Goal: Task Accomplishment & Management: Complete application form

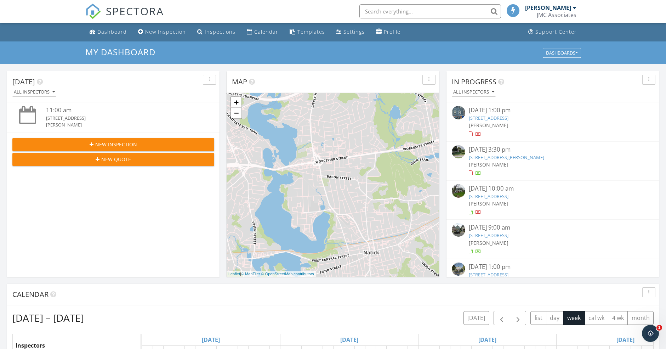
click at [96, 143] on span "New Inspection" at bounding box center [116, 144] width 42 height 7
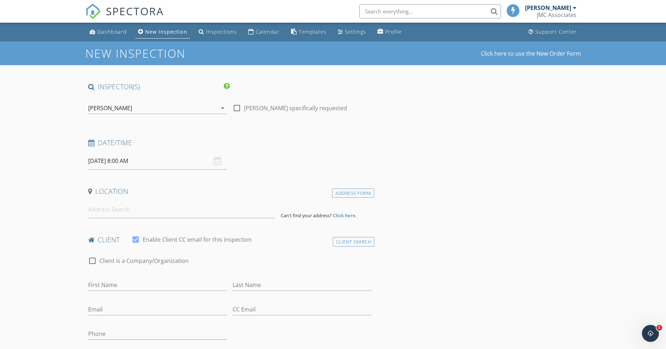
click at [214, 162] on div "09/29/2025 8:00 AM" at bounding box center [157, 160] width 139 height 17
click at [154, 160] on input "09/29/2025 8:00 AM" at bounding box center [157, 160] width 139 height 17
type input "09/28/2025 8:00 AM"
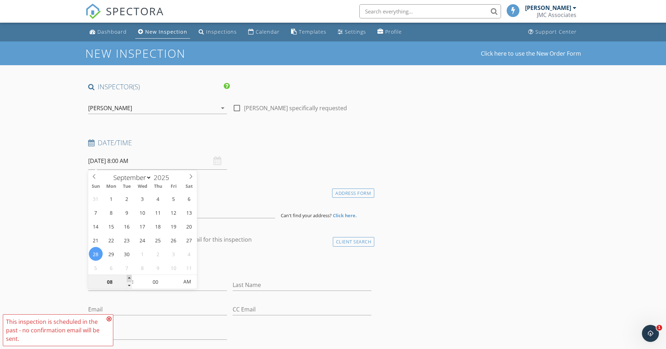
type input "09"
type input "09/28/2025 9:00 AM"
click at [129, 278] on span at bounding box center [129, 278] width 5 height 7
type input "10"
type input "09/28/2025 10:00 AM"
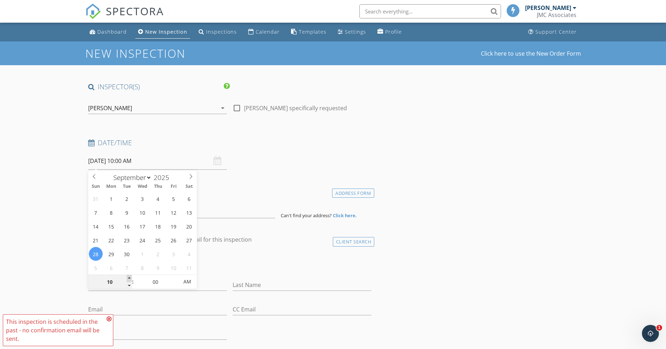
click at [129, 278] on span at bounding box center [129, 278] width 5 height 7
type input "11"
type input "09/28/2025 11:00 AM"
click at [129, 278] on span at bounding box center [129, 278] width 5 height 7
type input "12"
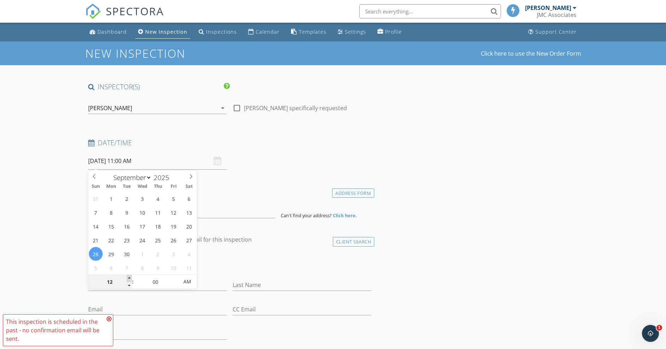
type input "09/28/2025 12:00 PM"
click at [129, 278] on span at bounding box center [129, 278] width 5 height 7
type input "01"
type input "09/28/2025 1:00 PM"
click at [129, 278] on span at bounding box center [129, 278] width 5 height 7
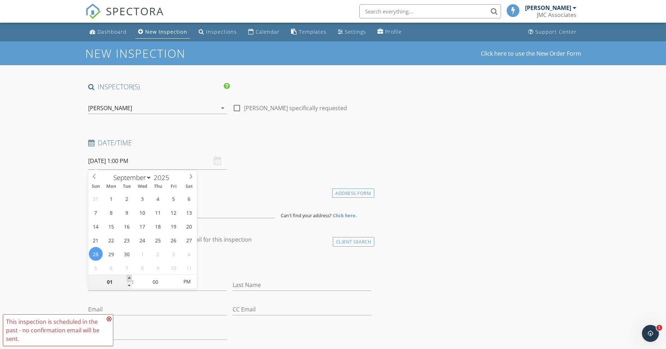
type input "02"
type input "[DATE] 2:00 PM"
click at [129, 278] on span at bounding box center [129, 278] width 5 height 7
click at [195, 161] on input "[DATE] 2:00 PM" at bounding box center [157, 160] width 139 height 17
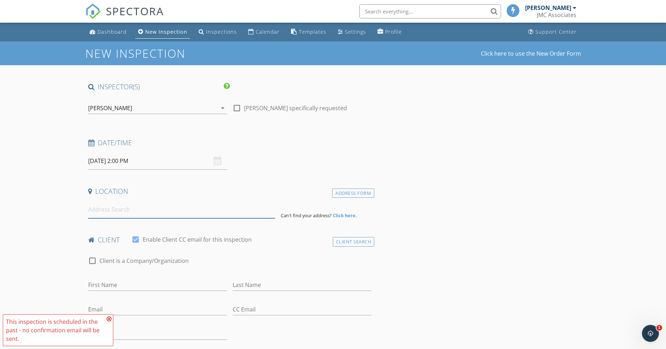
click at [124, 211] on input at bounding box center [181, 209] width 187 height 17
click at [335, 216] on strong "Click here." at bounding box center [345, 215] width 24 height 6
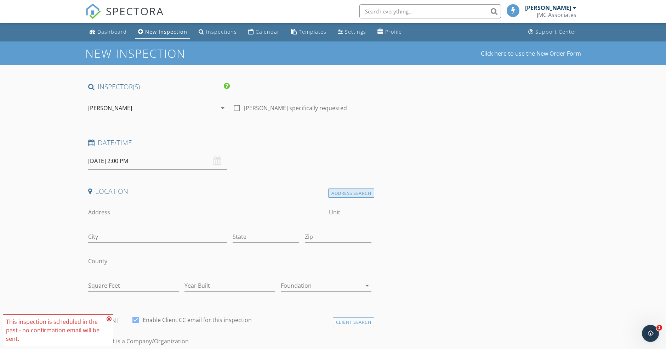
click at [341, 193] on div "Address Search" at bounding box center [351, 193] width 46 height 10
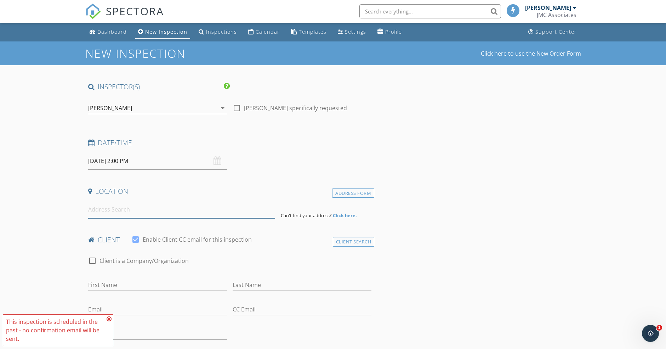
click at [104, 212] on input at bounding box center [181, 209] width 187 height 17
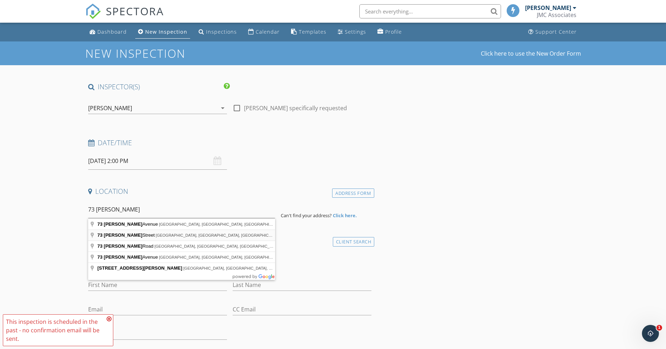
type input "73 Paine Street, Worcester, MA, USA"
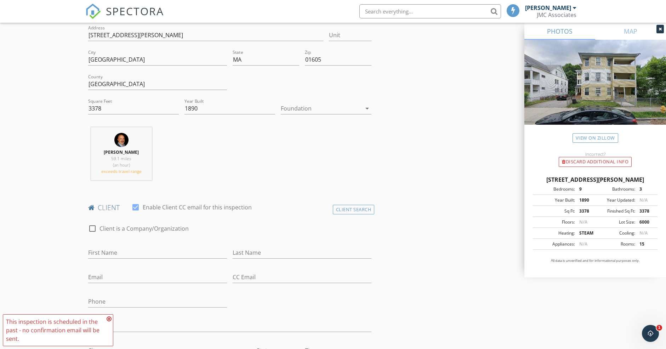
scroll to position [212, 0]
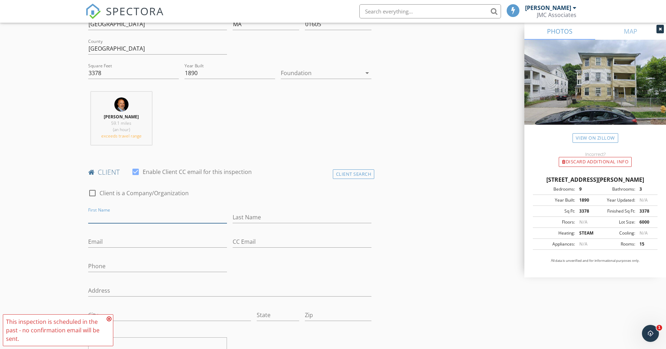
click at [92, 215] on input "First Name" at bounding box center [157, 217] width 139 height 12
type input "m"
type input "Mehdi"
type input "Karimipour"
click at [134, 172] on div at bounding box center [136, 172] width 12 height 12
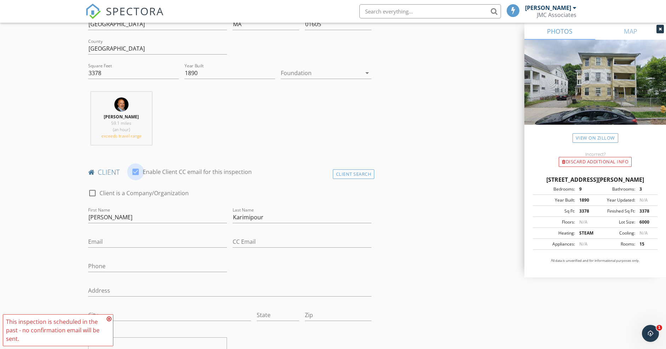
checkbox input "false"
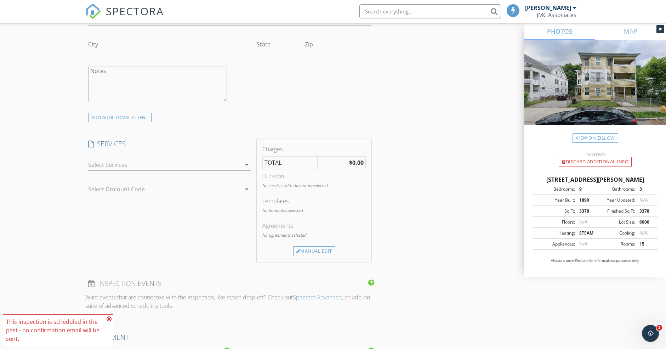
scroll to position [496, 0]
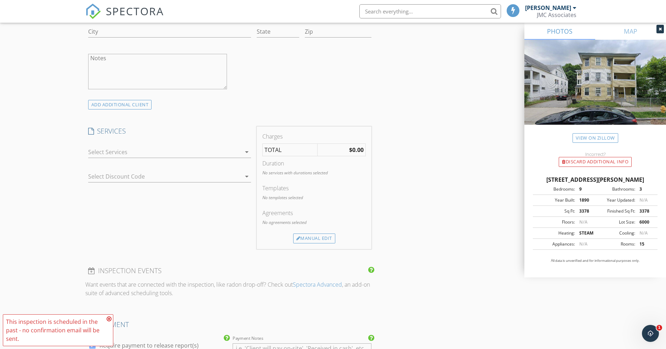
click at [156, 158] on div at bounding box center [164, 151] width 153 height 11
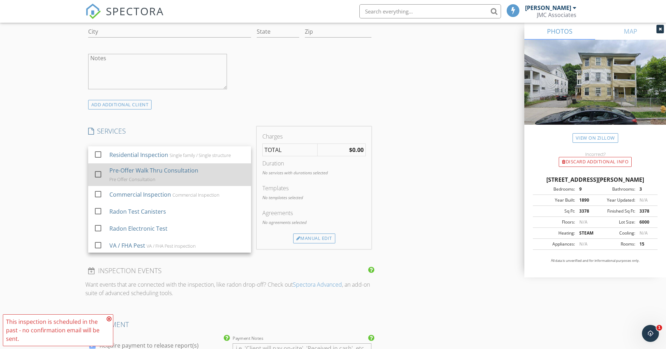
click at [147, 166] on div "Pre-Offer Walk Thru Consultation Pre Offer Consultation" at bounding box center [177, 174] width 136 height 23
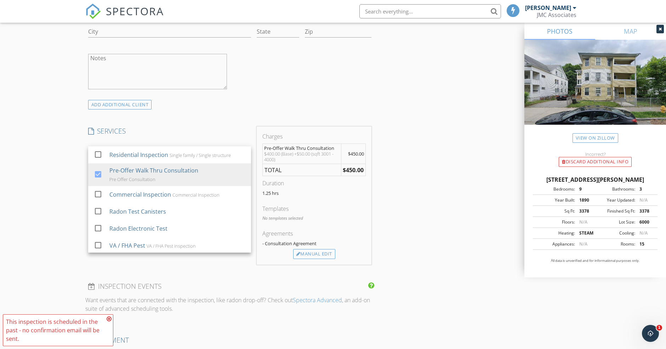
click at [62, 207] on div "New Inspection Click here to use the New Order Form INSPECTOR(S) check_box Step…" at bounding box center [333, 172] width 666 height 1252
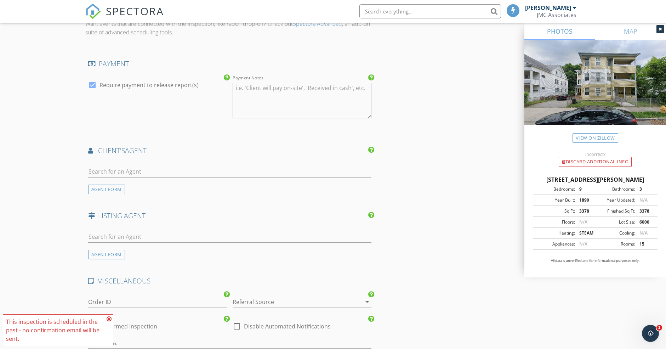
scroll to position [779, 0]
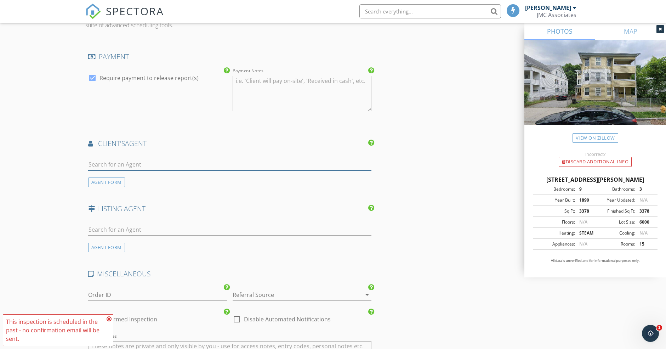
click at [105, 165] on input "text" at bounding box center [230, 165] width 284 height 12
type input "Caroline"
click at [110, 177] on div "Carolyn Morson" at bounding box center [130, 177] width 44 height 8
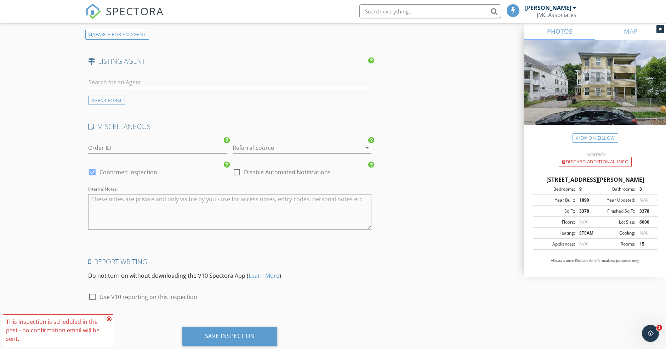
scroll to position [1100, 0]
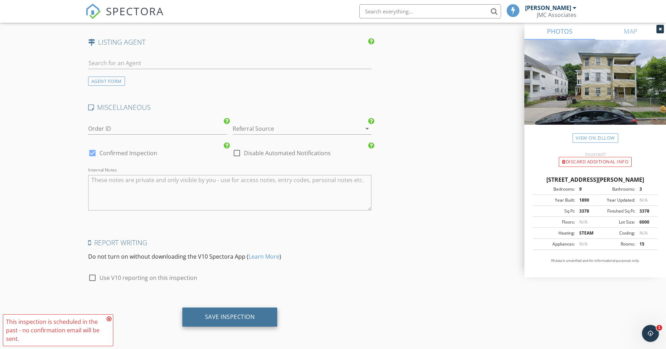
click at [229, 320] on div "Save Inspection" at bounding box center [230, 316] width 50 height 7
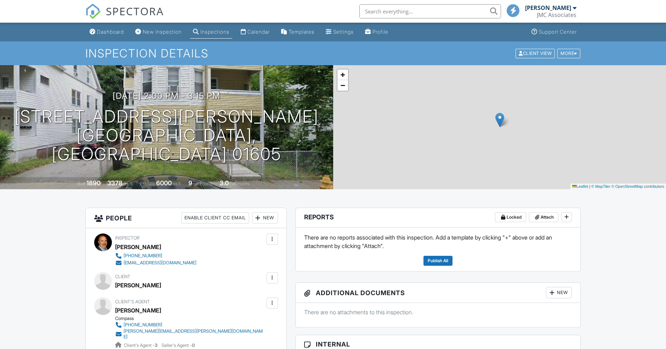
click at [269, 239] on div at bounding box center [272, 238] width 7 height 7
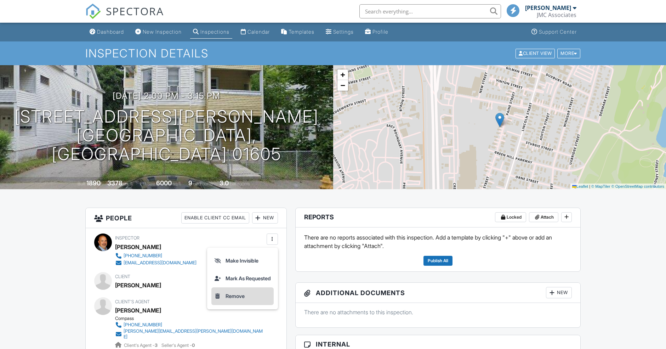
click at [236, 296] on li "Remove" at bounding box center [242, 296] width 62 height 18
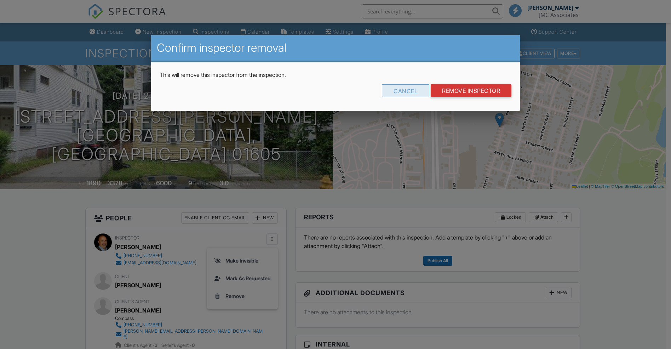
click at [393, 93] on div "Cancel" at bounding box center [405, 90] width 47 height 13
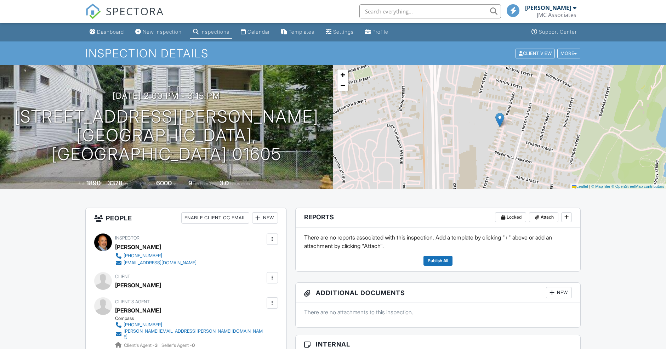
click at [270, 239] on div at bounding box center [272, 238] width 7 height 7
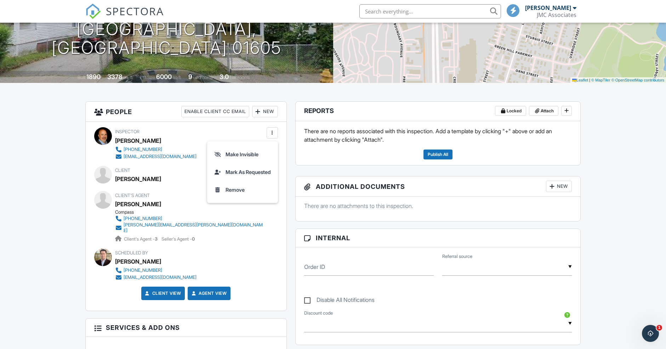
click at [271, 129] on div at bounding box center [272, 132] width 7 height 7
click at [271, 132] on div at bounding box center [272, 132] width 7 height 7
click at [241, 190] on li "Remove" at bounding box center [242, 190] width 62 height 18
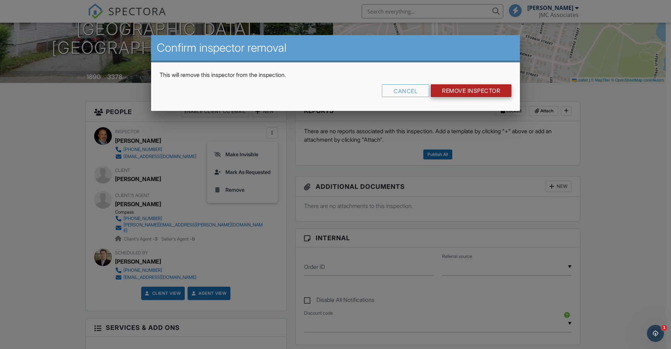
click at [450, 91] on input "Remove Inspector" at bounding box center [471, 90] width 81 height 13
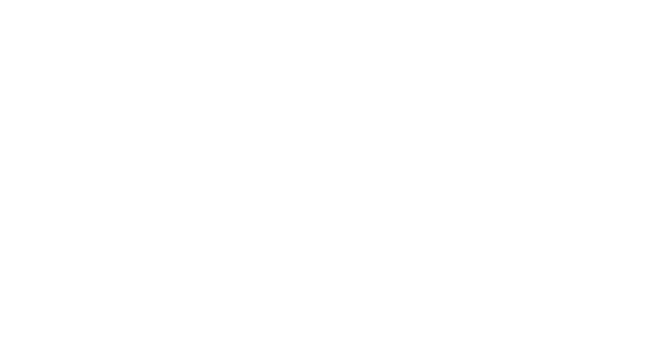
scroll to position [71, 0]
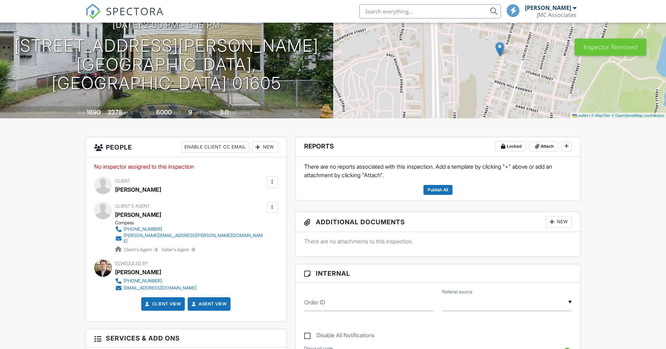
click at [256, 146] on div at bounding box center [258, 146] width 7 height 7
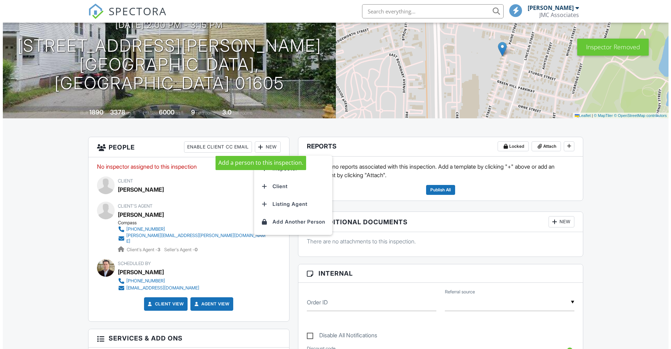
scroll to position [0, 0]
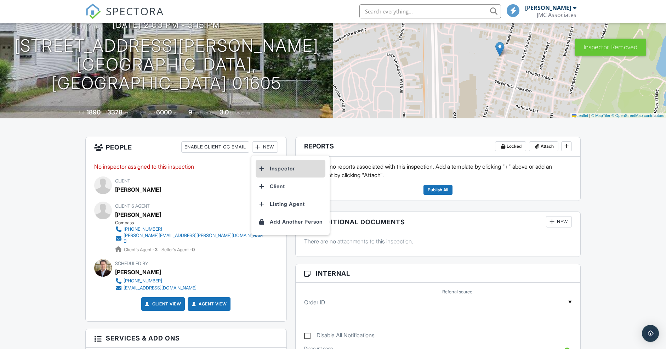
click at [278, 171] on li "Inspector" at bounding box center [291, 169] width 70 height 18
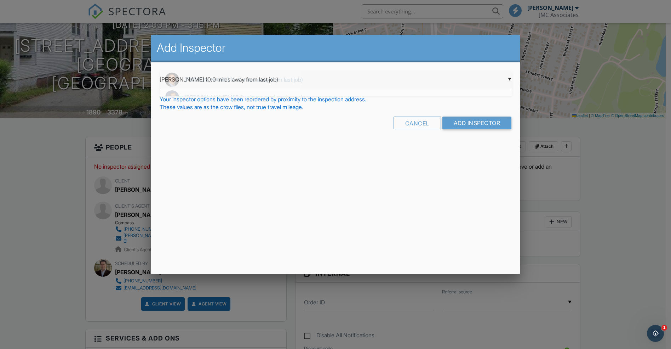
click at [497, 82] on div "▼ Stephen Hussey (0.0 miles away from last job) Stephen Hussey (0.0 miles away …" at bounding box center [336, 79] width 352 height 17
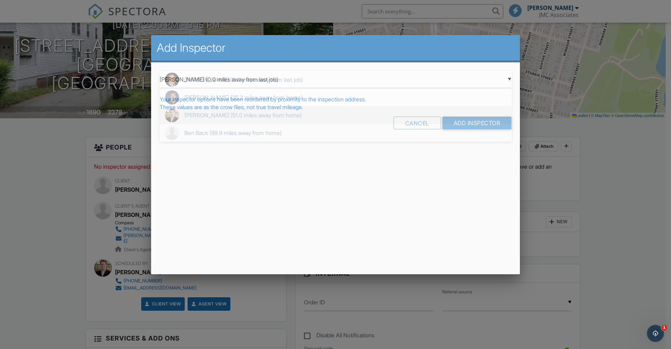
click at [318, 114] on span "Mark Bernardino (51.0 miles away from home)" at bounding box center [336, 115] width 352 height 18
type input "Mark Bernardino (51.0 miles away from home)"
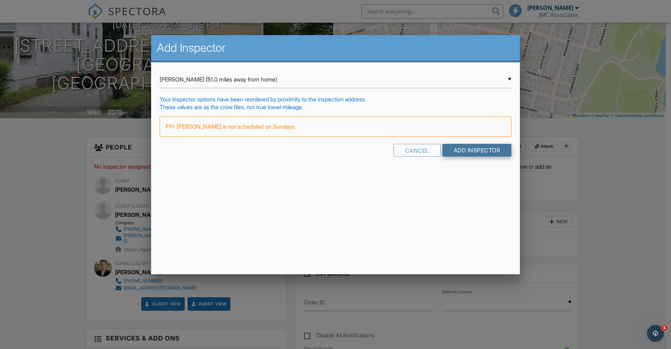
click at [450, 147] on input "Add Inspector" at bounding box center [476, 150] width 69 height 13
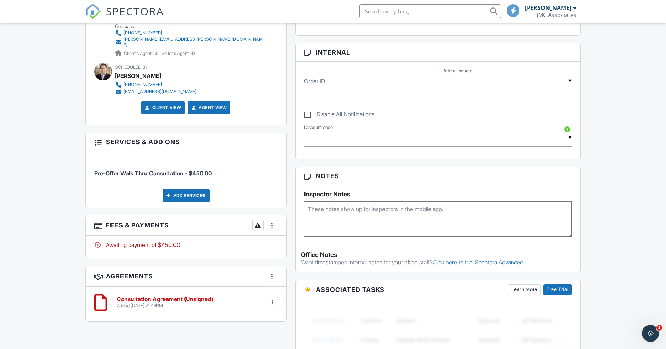
scroll to position [319, 0]
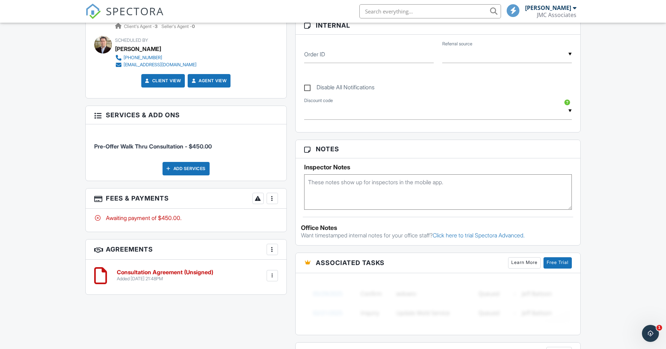
click at [274, 195] on div at bounding box center [272, 198] width 7 height 7
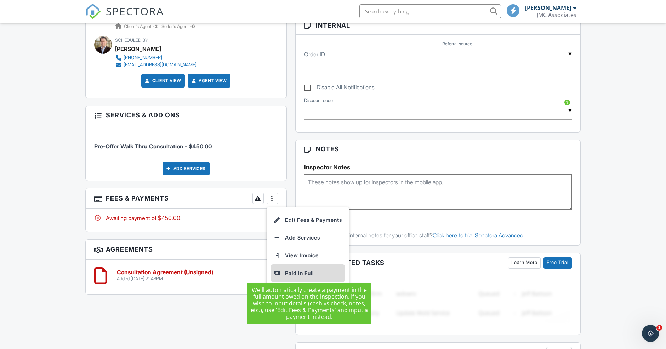
click at [289, 269] on div "Paid In Full" at bounding box center [308, 273] width 68 height 8
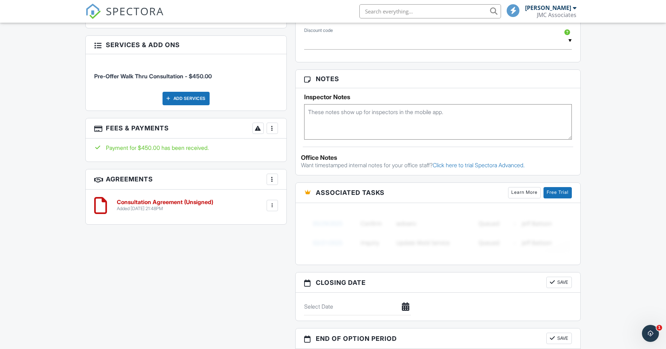
scroll to position [389, 0]
click at [270, 202] on div at bounding box center [272, 204] width 7 height 7
click at [49, 228] on div "Dashboard New Inspection Inspections Calendar Templates Settings Profile Suppor…" at bounding box center [333, 61] width 666 height 856
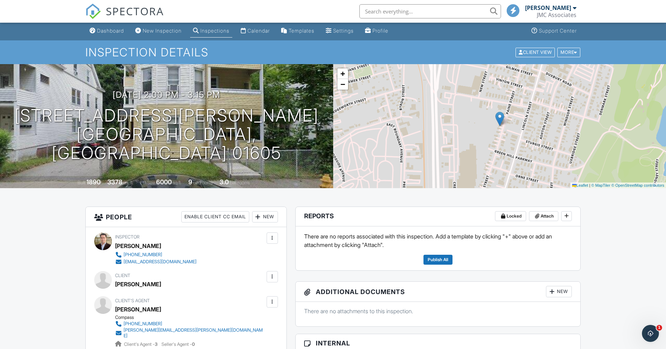
scroll to position [0, 0]
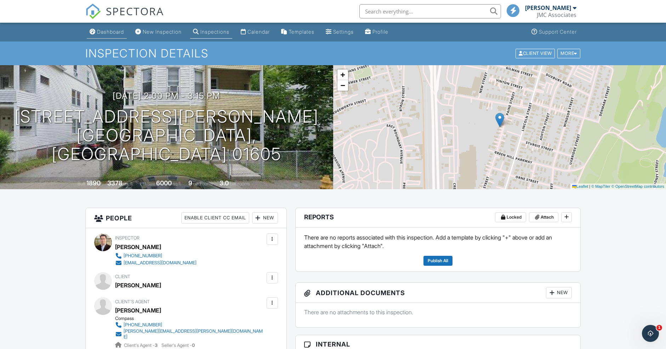
click at [107, 33] on div "Dashboard" at bounding box center [110, 32] width 27 height 6
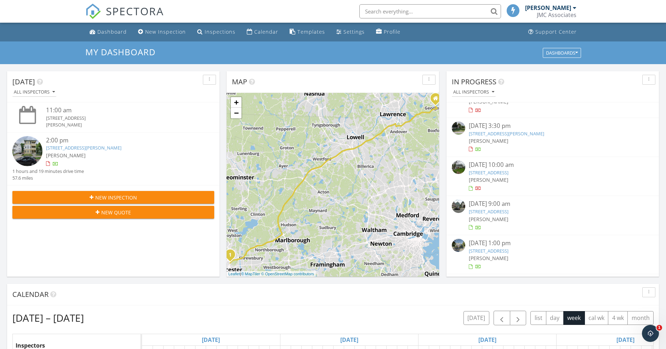
scroll to position [35, 0]
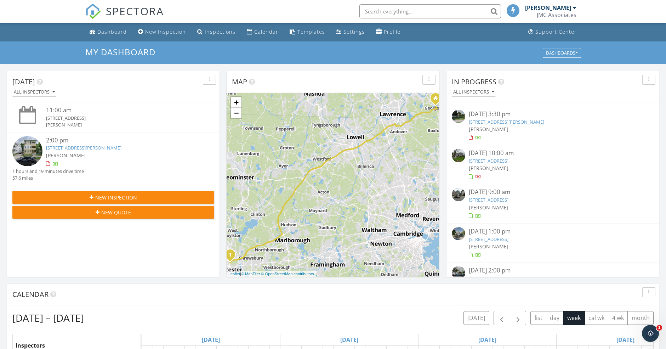
click at [488, 233] on div "09/26/25 1:00 pm" at bounding box center [553, 231] width 168 height 9
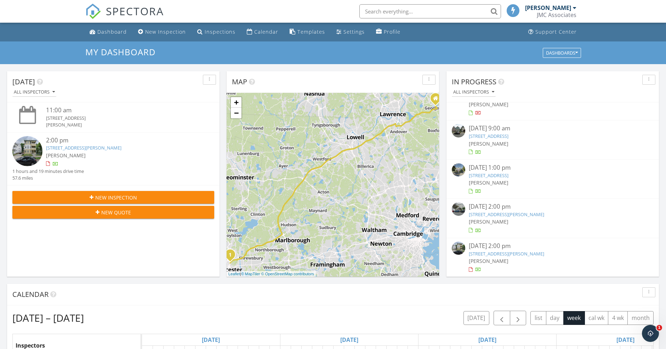
click at [498, 129] on div "09/26/25 9:00 am" at bounding box center [553, 128] width 168 height 9
